Goal: Task Accomplishment & Management: Use online tool/utility

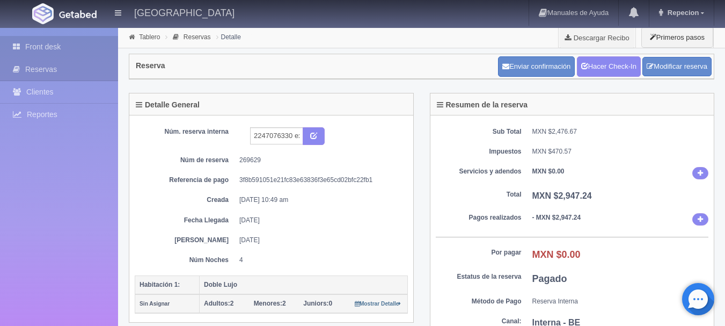
click at [35, 46] on link "Front desk" at bounding box center [59, 47] width 118 height 22
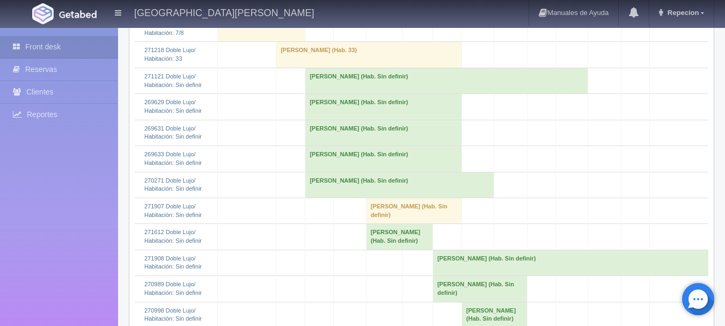
scroll to position [483, 0]
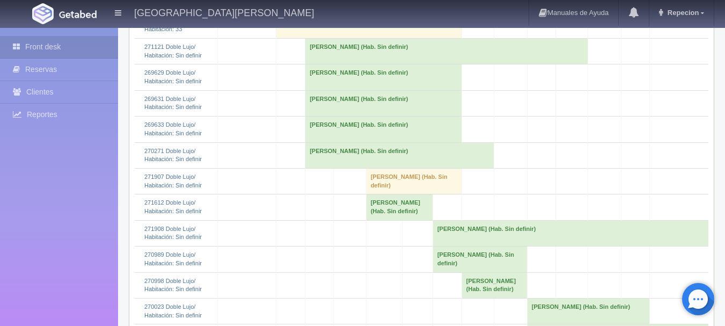
click at [325, 90] on td "Diego Ismael Ortega (Hab. Sin definir)" at bounding box center [383, 77] width 157 height 26
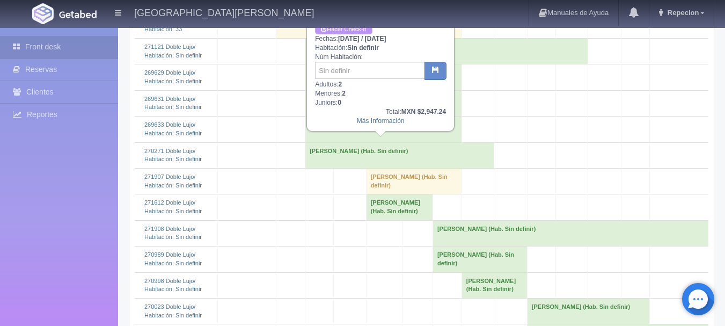
click at [351, 30] on link "Hacer Check-n" at bounding box center [343, 29] width 57 height 10
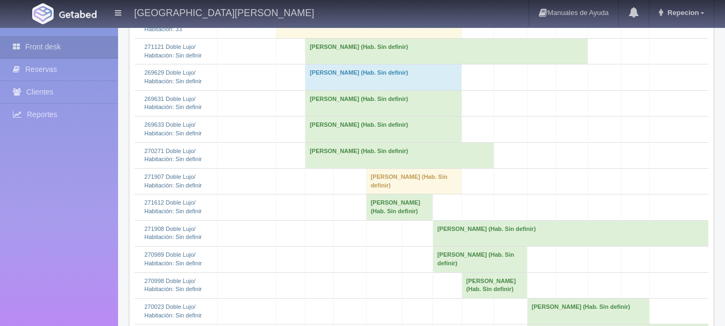
scroll to position [483, 0]
click at [337, 90] on td "Diego Ismael Ortega (Hab. Sin definir)" at bounding box center [383, 77] width 157 height 26
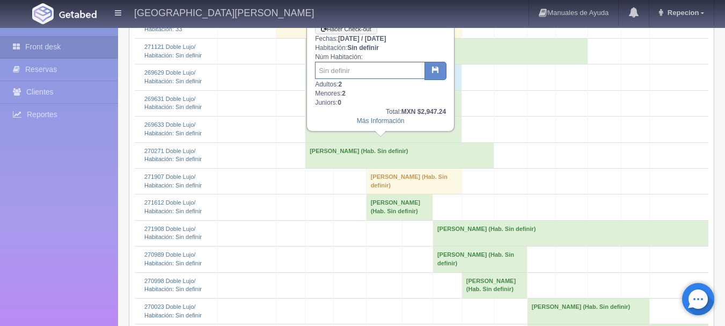
click at [350, 75] on input "text" at bounding box center [370, 70] width 110 height 17
type input "207"
click at [428, 68] on button "button" at bounding box center [435, 71] width 22 height 18
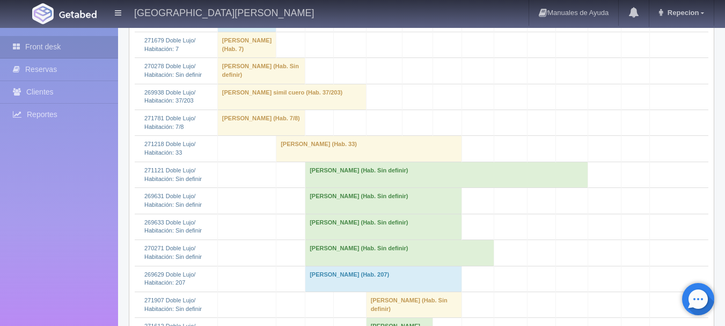
scroll to position [483, 0]
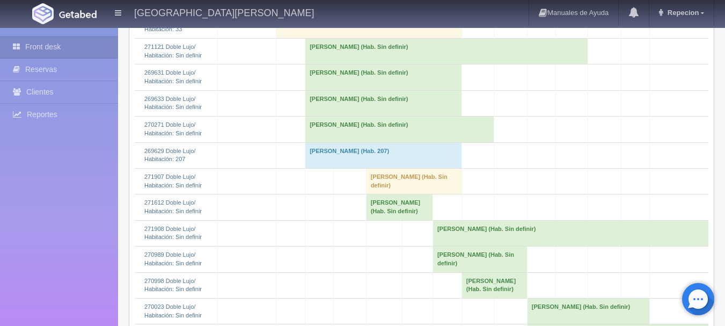
click at [336, 90] on td "Miguel Mendez Rodriguez (Hab. Sin definir)" at bounding box center [383, 77] width 157 height 26
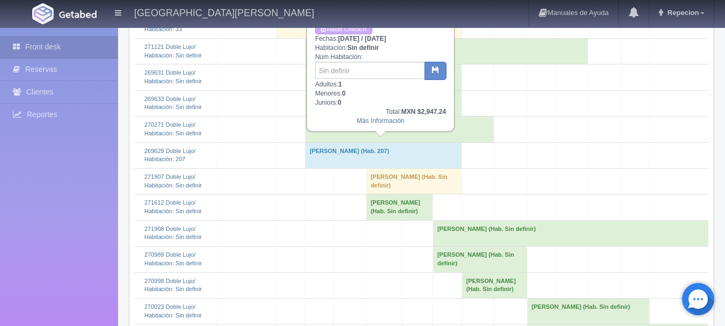
scroll to position [429, 0]
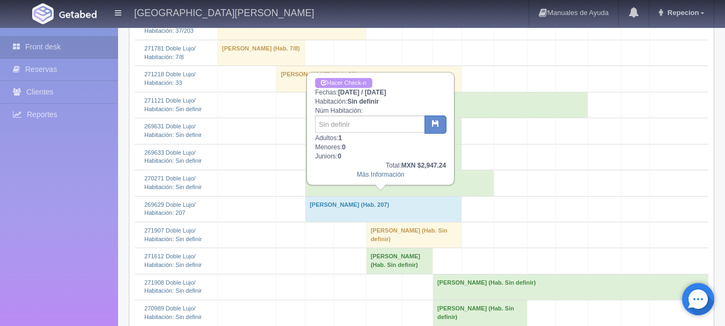
click at [346, 83] on link "Hacer Check-n" at bounding box center [343, 83] width 57 height 10
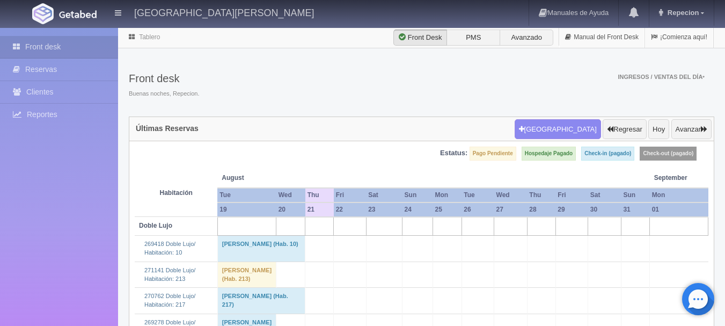
scroll to position [429, 0]
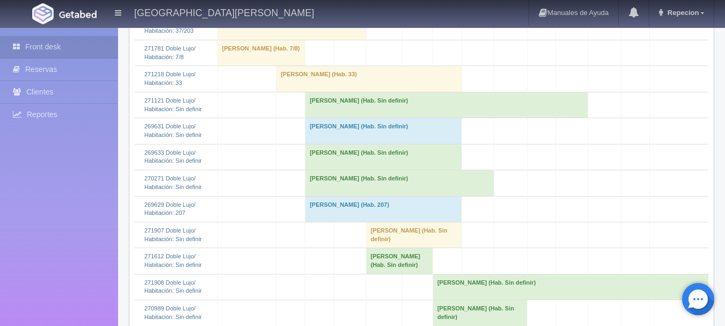
click at [348, 144] on td "Miguel Mendez Rodriguez (Hab. Sin definir)" at bounding box center [383, 131] width 157 height 26
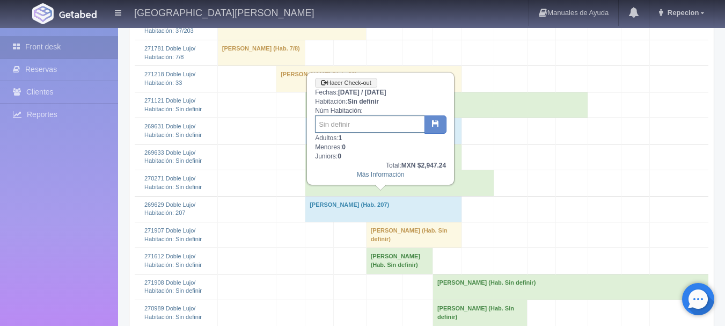
click at [350, 128] on input "text" at bounding box center [370, 123] width 110 height 17
type input "208"
click at [433, 123] on icon "button" at bounding box center [435, 123] width 7 height 7
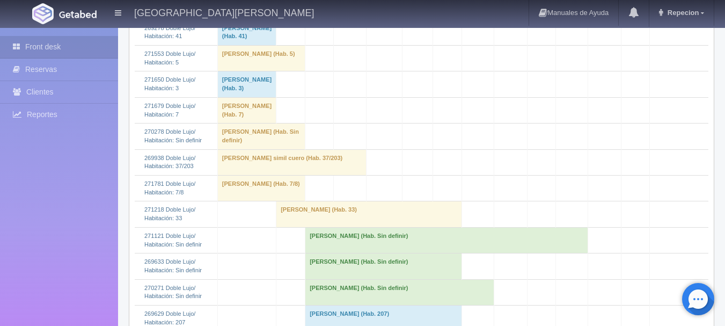
scroll to position [483, 0]
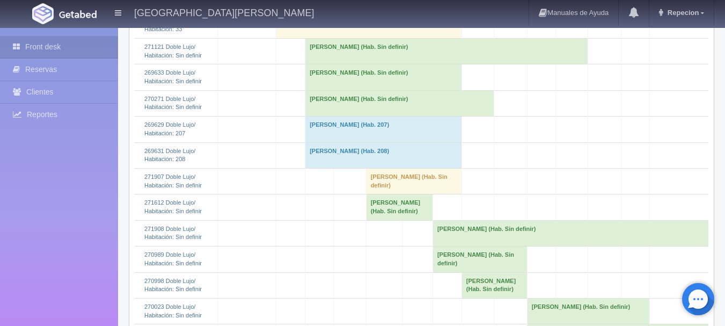
click at [325, 90] on td "[PERSON_NAME] (Hab. Sin definir)" at bounding box center [383, 77] width 157 height 26
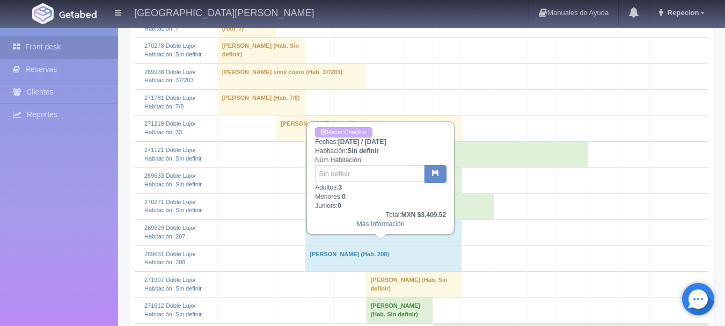
scroll to position [376, 0]
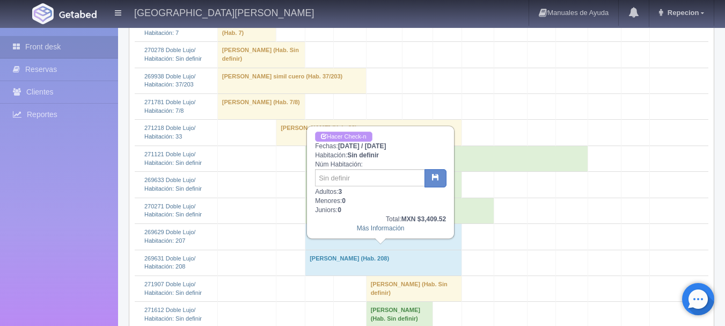
click at [343, 133] on link "Hacer Check-n" at bounding box center [343, 136] width 57 height 10
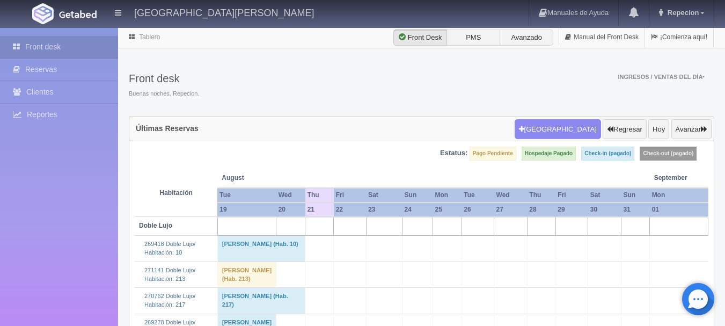
scroll to position [376, 0]
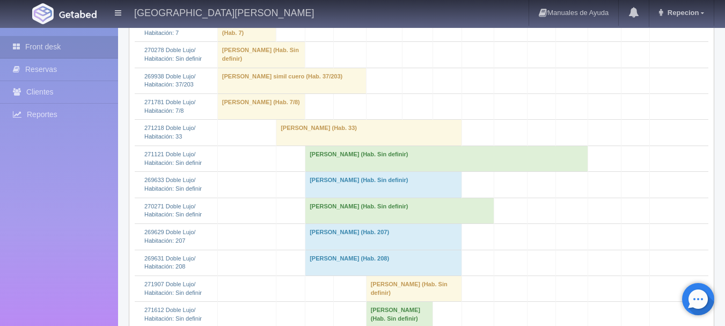
click at [349, 197] on td "[PERSON_NAME] (Hab. Sin definir)" at bounding box center [383, 185] width 157 height 26
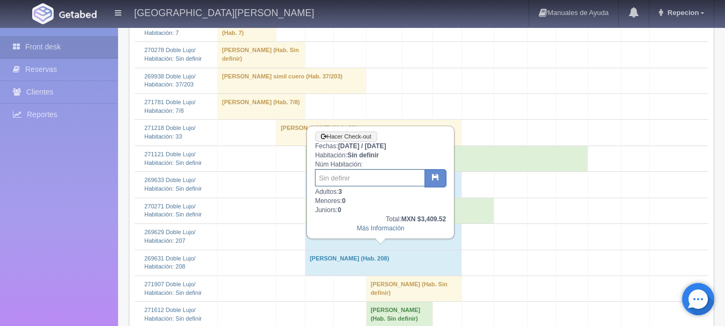
click at [347, 177] on input "text" at bounding box center [370, 177] width 110 height 17
type input "208"
click at [437, 180] on icon "button" at bounding box center [435, 176] width 7 height 7
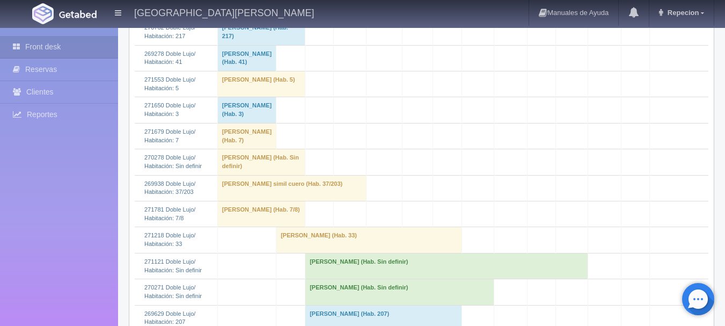
scroll to position [483, 0]
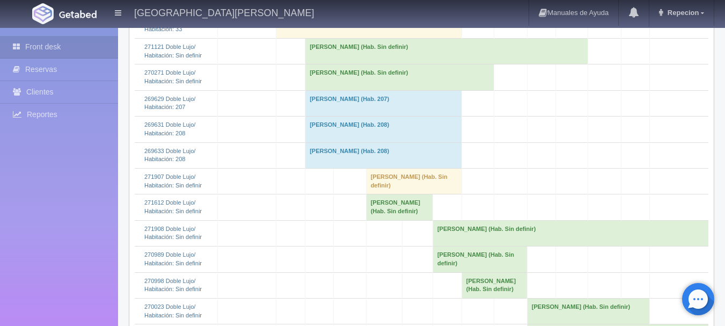
click at [373, 142] on td "Miguel Mendez Rodriguez (Hab. 208)" at bounding box center [383, 129] width 157 height 26
click at [400, 142] on td "Miguel Mendez Rodriguez (Hab. 208)" at bounding box center [383, 129] width 157 height 26
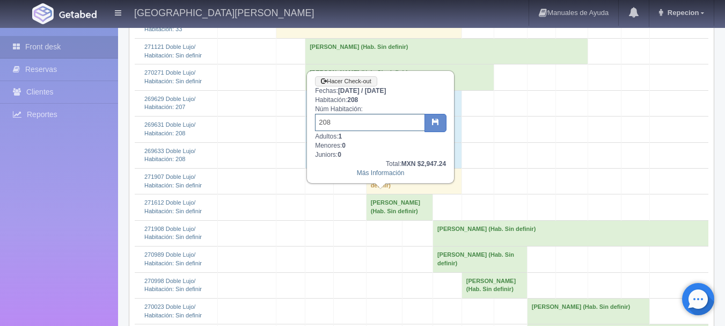
click at [338, 128] on input "208" at bounding box center [370, 122] width 110 height 17
type input "209"
click at [434, 121] on icon "button" at bounding box center [435, 121] width 7 height 7
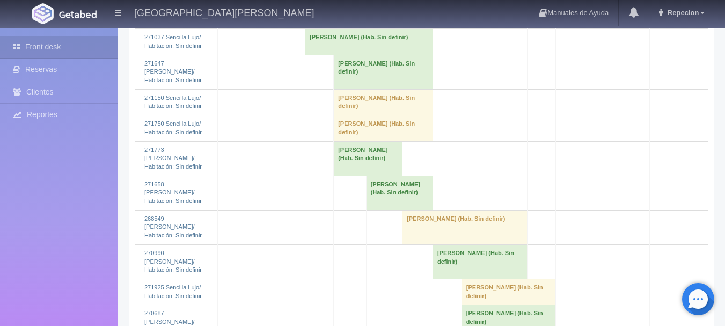
scroll to position [1288, 0]
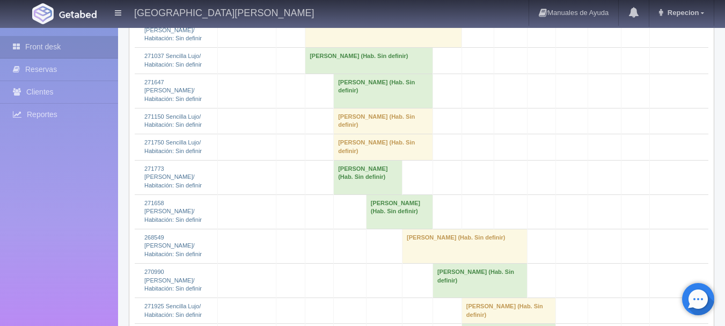
click at [333, 48] on td "[PERSON_NAME] (Hab. Sin definir)" at bounding box center [383, 30] width 157 height 34
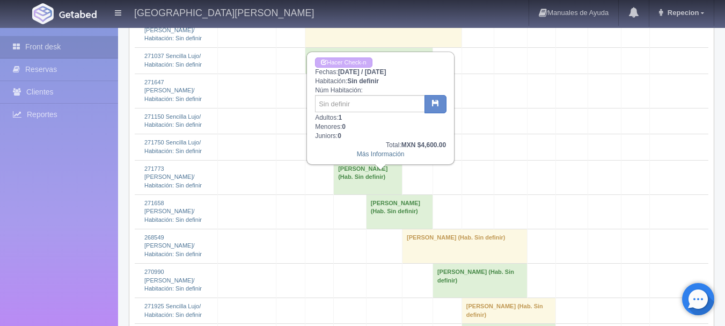
click at [333, 48] on td "[PERSON_NAME] (Hab. Sin definir)" at bounding box center [383, 30] width 157 height 34
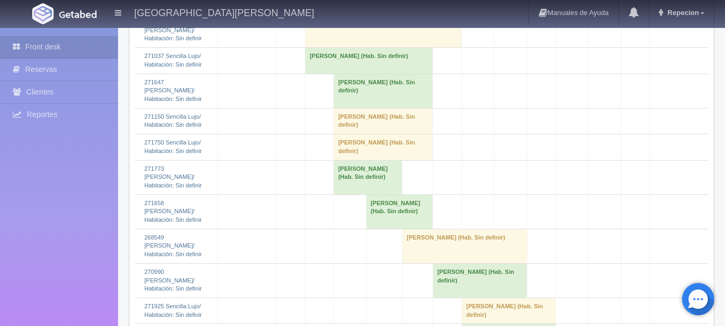
click at [382, 48] on td "[PERSON_NAME] (Hab. Sin definir)" at bounding box center [383, 30] width 157 height 34
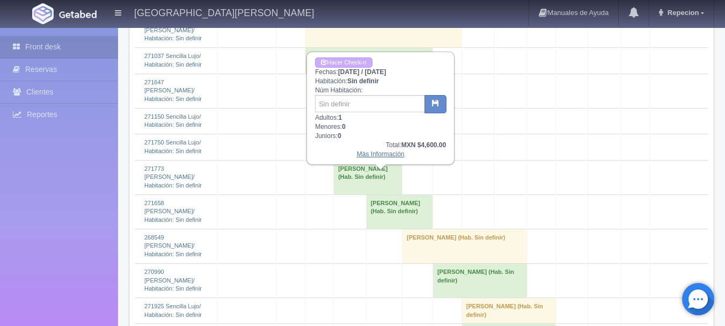
click at [376, 155] on link "Más Información" at bounding box center [381, 154] width 48 height 8
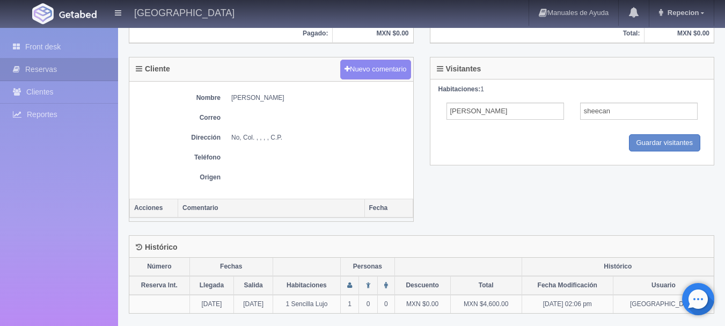
scroll to position [377, 0]
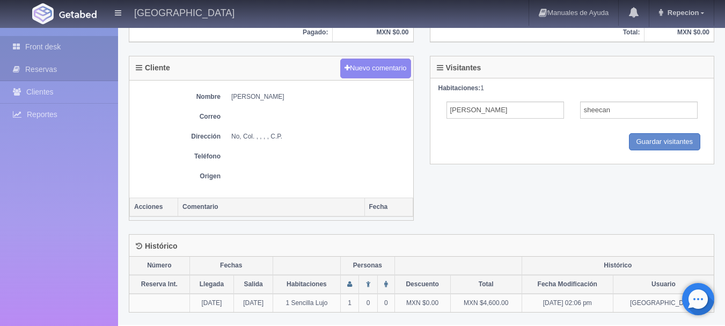
click at [54, 46] on link "Front desk" at bounding box center [59, 47] width 118 height 22
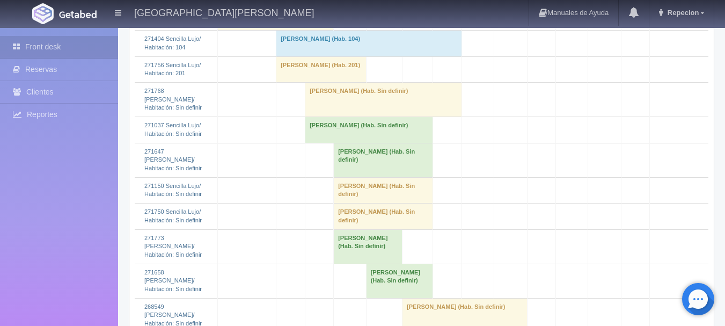
scroll to position [1341, 0]
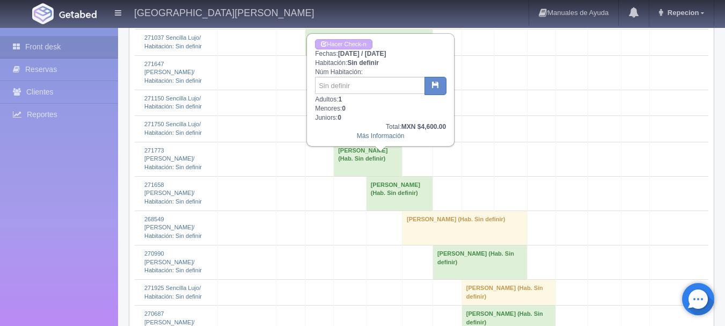
scroll to position [1288, 0]
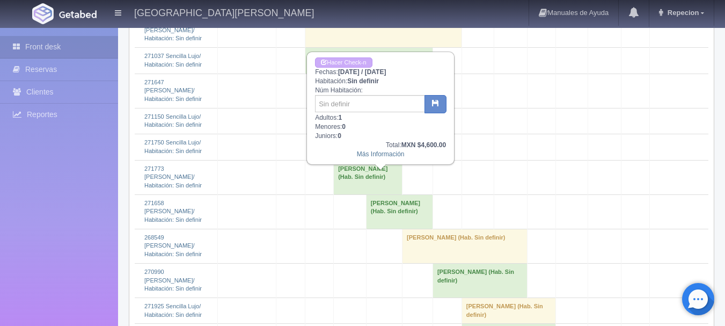
click at [385, 48] on td "felipe sheecan (Hab. Sin definir)" at bounding box center [383, 30] width 157 height 34
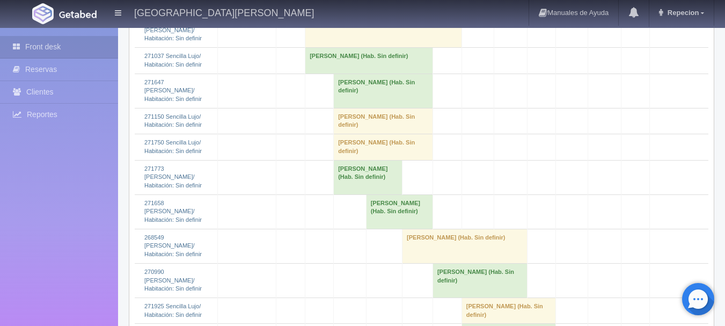
click at [384, 48] on td "felipe sheecan (Hab. Sin definir)" at bounding box center [383, 30] width 157 height 34
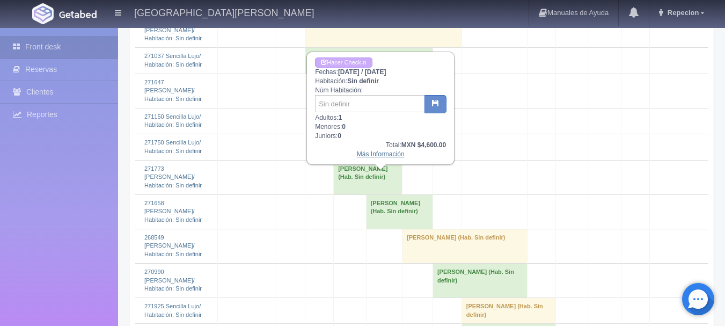
click at [387, 158] on link "Más Información" at bounding box center [381, 154] width 48 height 8
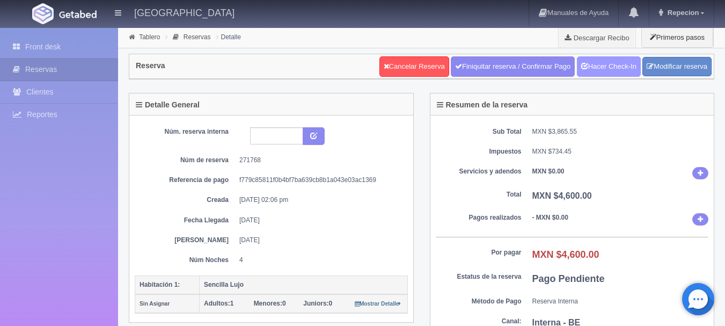
click at [598, 69] on link "Hacer Check-In" at bounding box center [609, 66] width 64 height 20
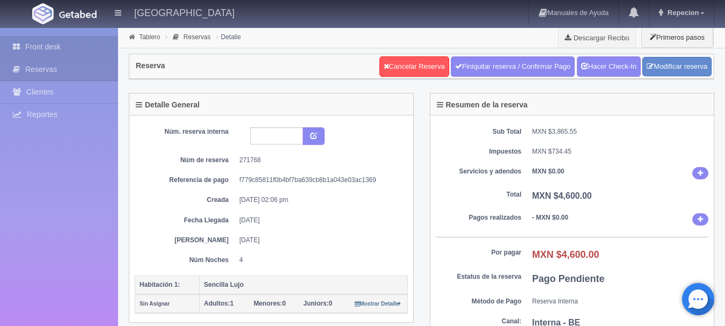
click at [46, 47] on link "Front desk" at bounding box center [59, 47] width 118 height 22
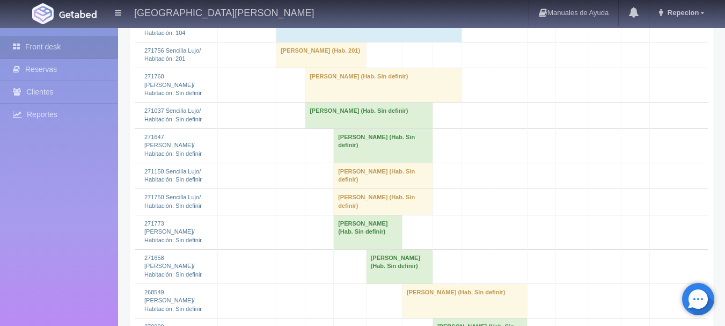
scroll to position [1234, 0]
click at [338, 101] on td "[PERSON_NAME] (Hab. Sin definir)" at bounding box center [383, 84] width 157 height 34
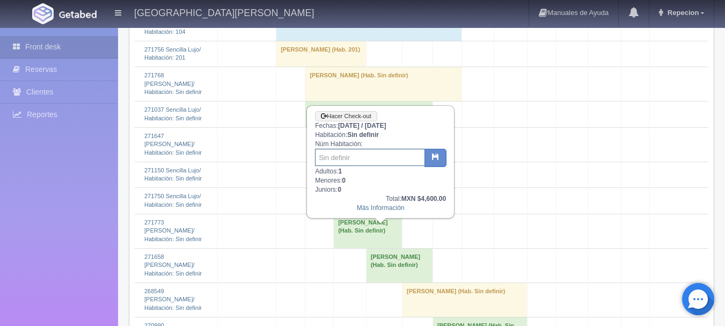
click at [353, 160] on input "text" at bounding box center [370, 157] width 110 height 17
type input "204"
click at [443, 152] on button "button" at bounding box center [435, 158] width 22 height 18
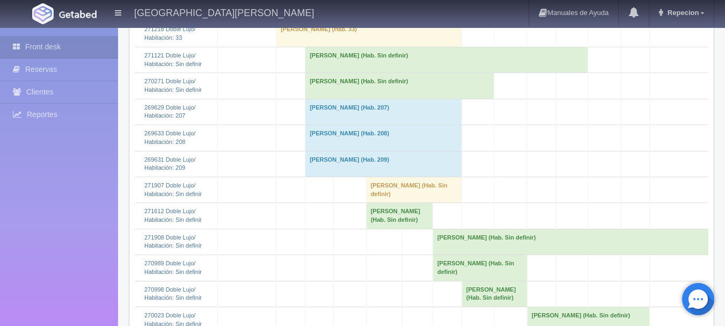
scroll to position [483, 0]
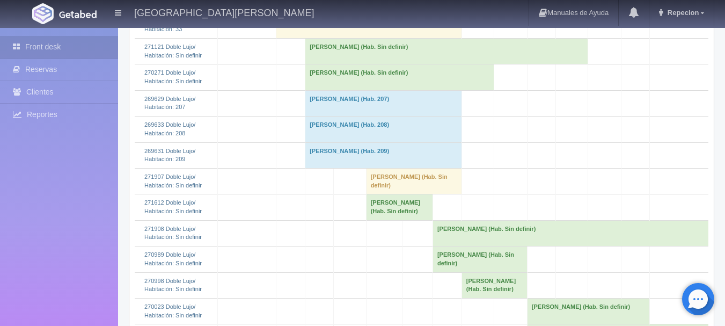
click at [324, 64] on td "[PERSON_NAME] (Hab. Sin definir)" at bounding box center [446, 51] width 283 height 26
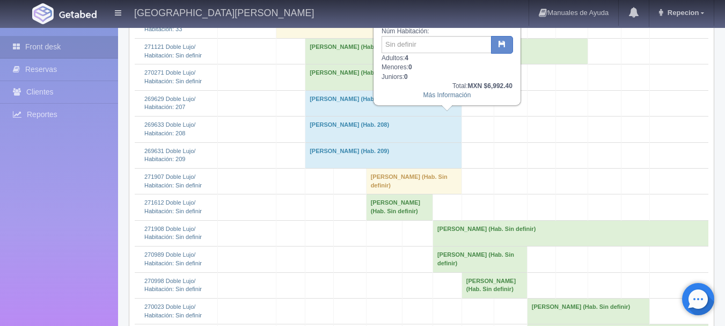
click at [324, 64] on td "[PERSON_NAME] (Hab. Sin definir)" at bounding box center [446, 51] width 283 height 26
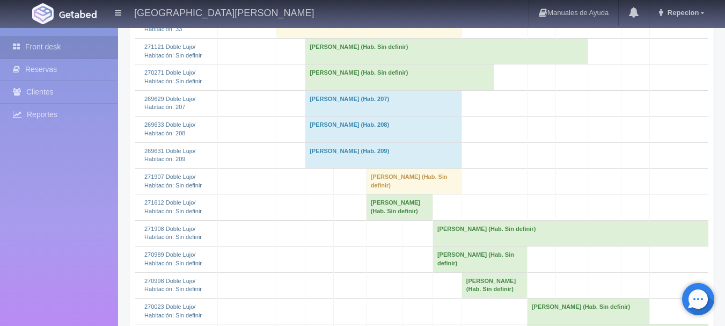
click at [336, 90] on td "[PERSON_NAME] (Hab. Sin definir)" at bounding box center [399, 77] width 189 height 26
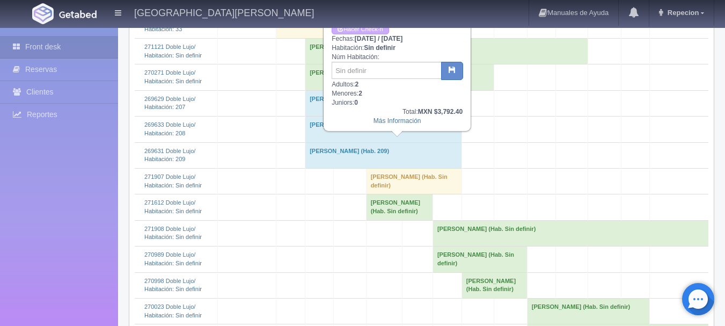
click at [336, 90] on td "[PERSON_NAME] (Hab. Sin definir)" at bounding box center [399, 77] width 189 height 26
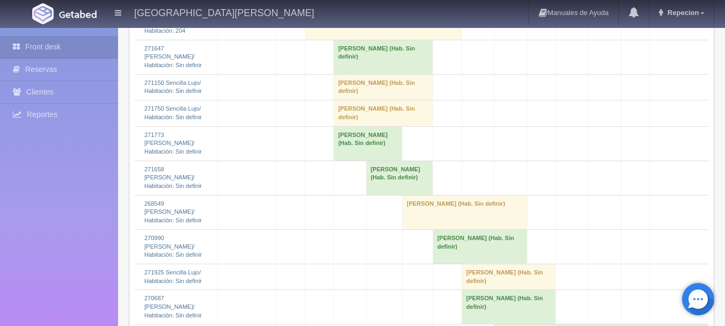
scroll to position [1341, 0]
